Goal: Find specific page/section: Find specific page/section

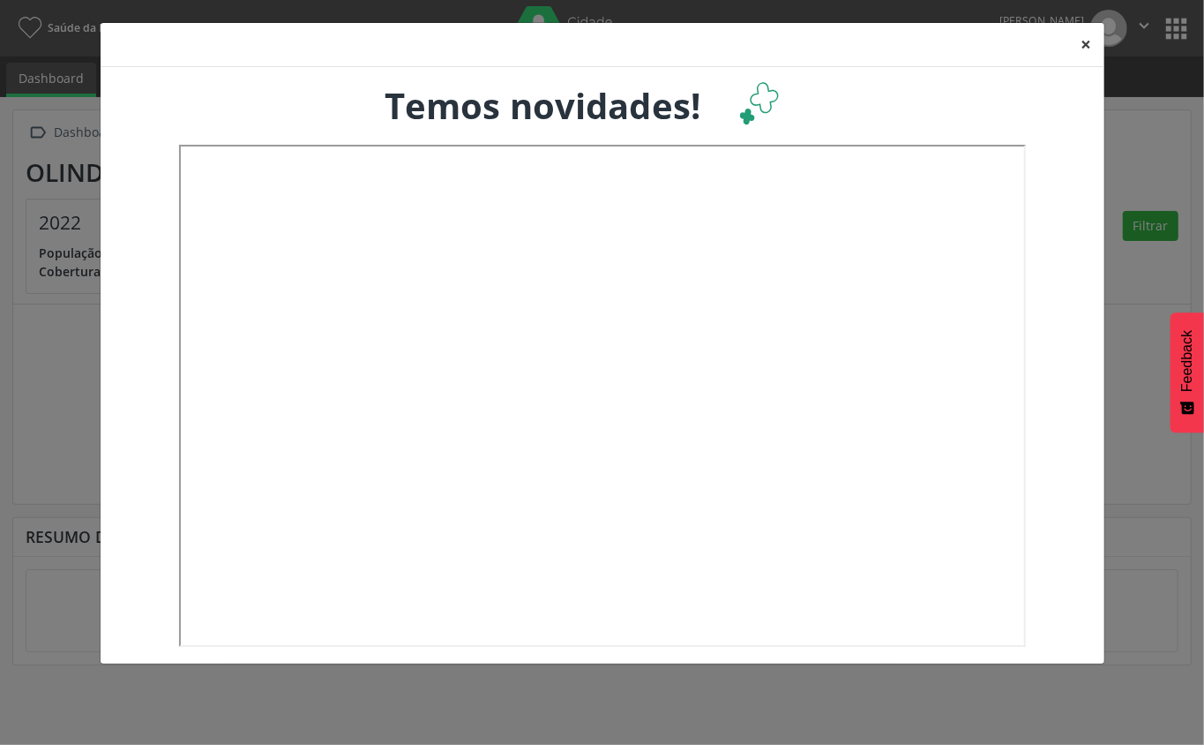
click at [1096, 37] on button "×" at bounding box center [1086, 44] width 35 height 43
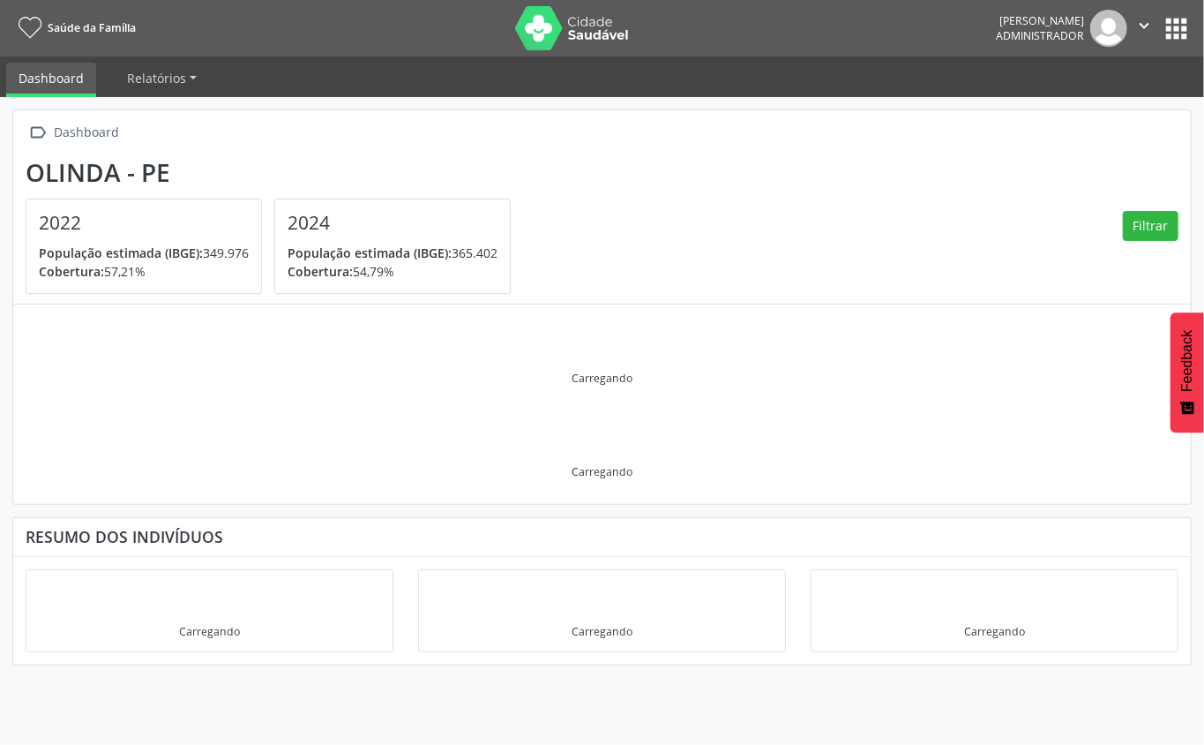
click at [1147, 18] on icon "" at bounding box center [1143, 25] width 19 height 19
click at [1168, 19] on button "apps" at bounding box center [1176, 28] width 31 height 31
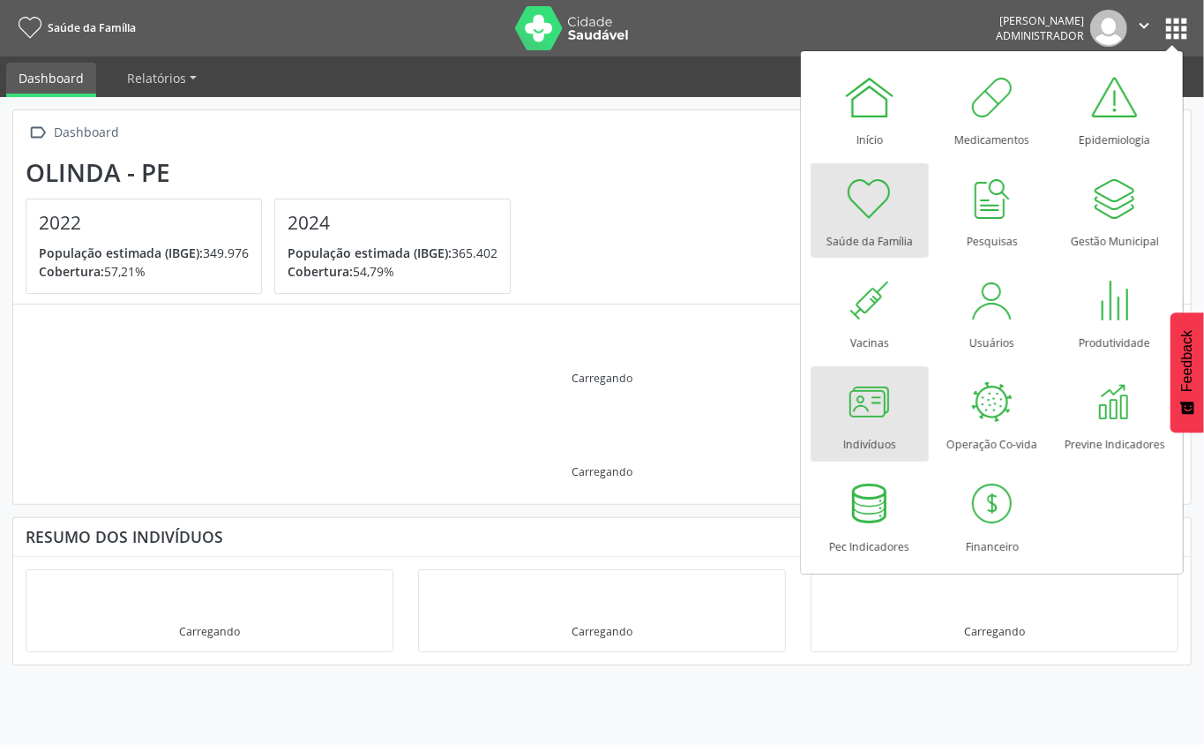
click at [907, 379] on link "Indivíduos" at bounding box center [870, 413] width 118 height 94
click at [884, 402] on div at bounding box center [869, 401] width 53 height 53
click at [872, 417] on div at bounding box center [869, 401] width 53 height 53
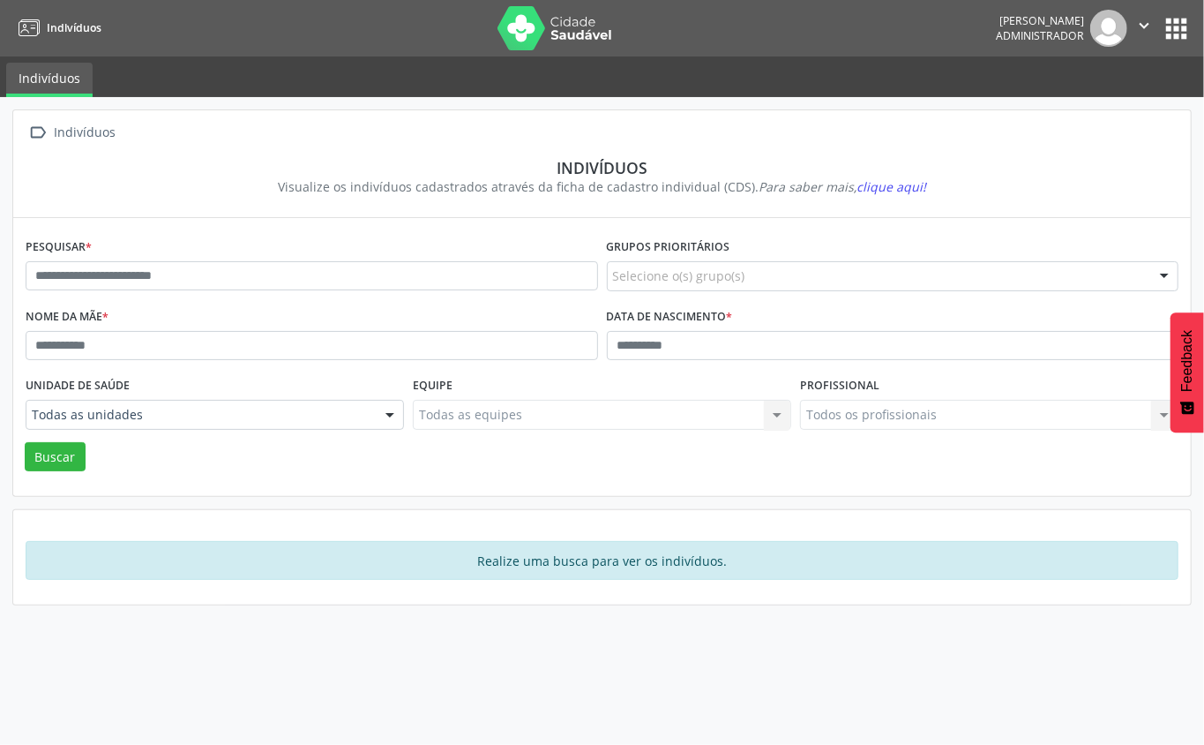
click at [389, 254] on div "Pesquisar *" at bounding box center [311, 269] width 581 height 70
click at [379, 256] on div "Pesquisar *" at bounding box center [311, 269] width 581 height 70
click at [344, 248] on div "Pesquisar *" at bounding box center [311, 269] width 581 height 70
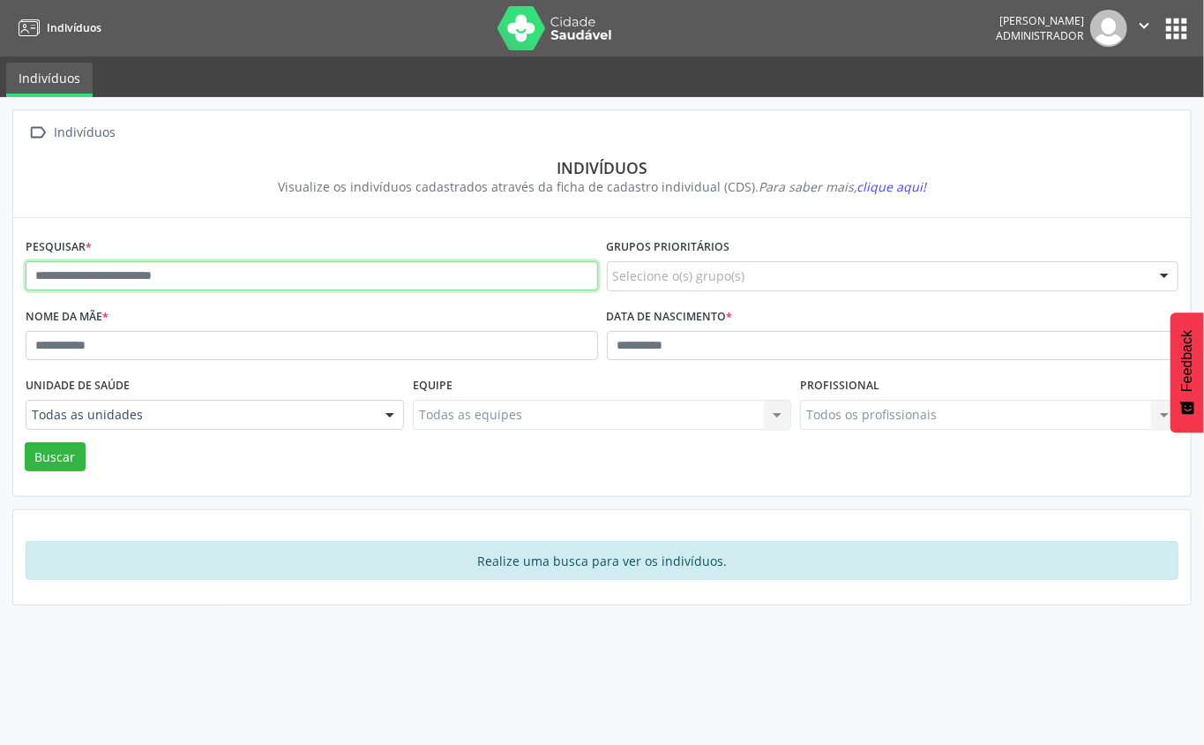
click at [216, 286] on input "text" at bounding box center [312, 276] width 573 height 30
type input "**********"
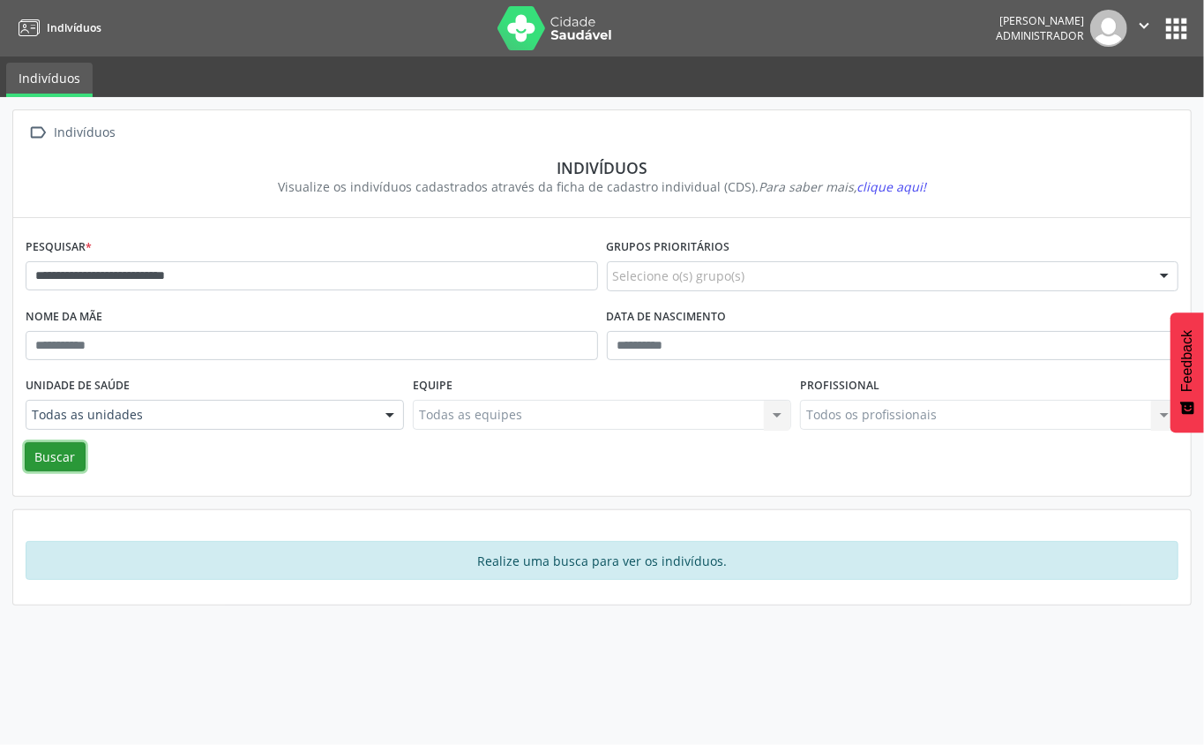
click at [61, 445] on button "Buscar" at bounding box center [55, 457] width 61 height 30
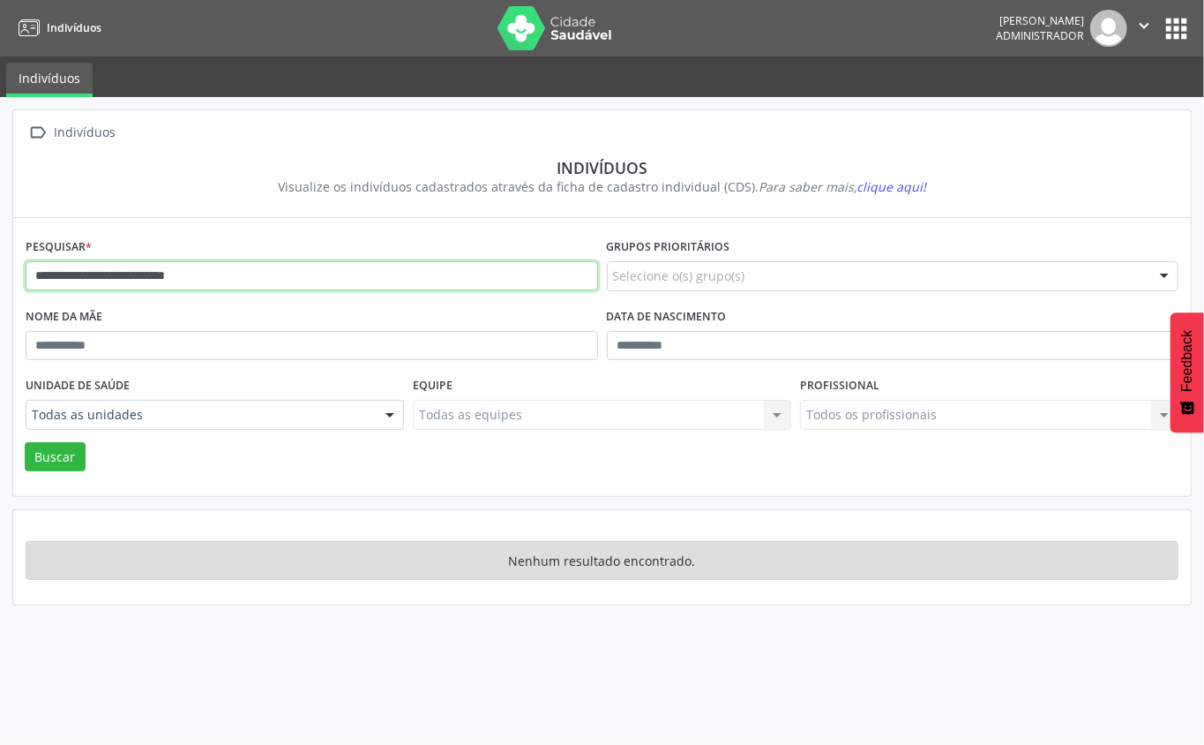
drag, startPoint x: 301, startPoint y: 276, endPoint x: 0, endPoint y: 176, distance: 316.9
click at [0, 176] on div "**********" at bounding box center [602, 420] width 1204 height 647
